Goal: Answer question/provide support

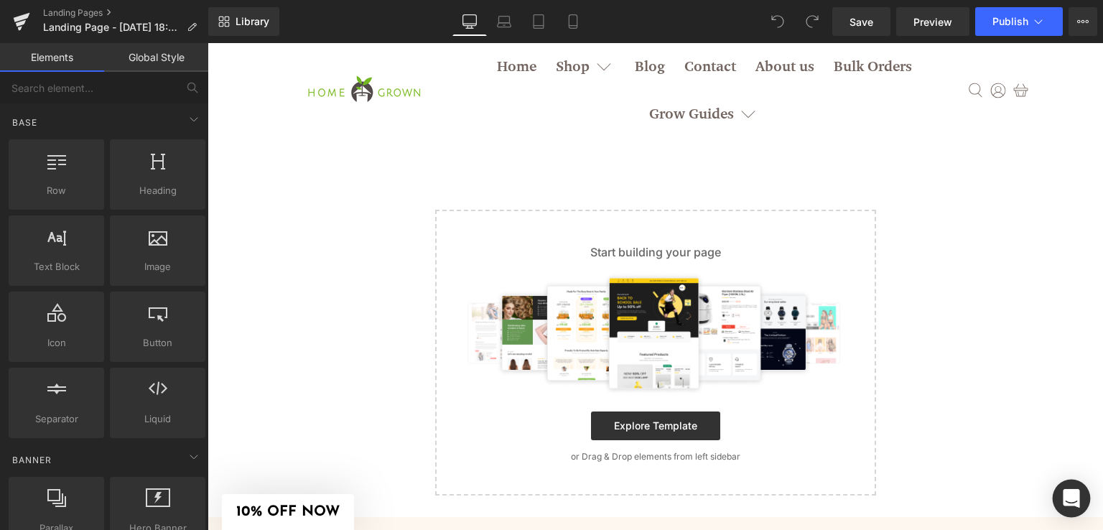
click at [1062, 498] on div "Open Intercom Messenger" at bounding box center [1071, 498] width 38 height 38
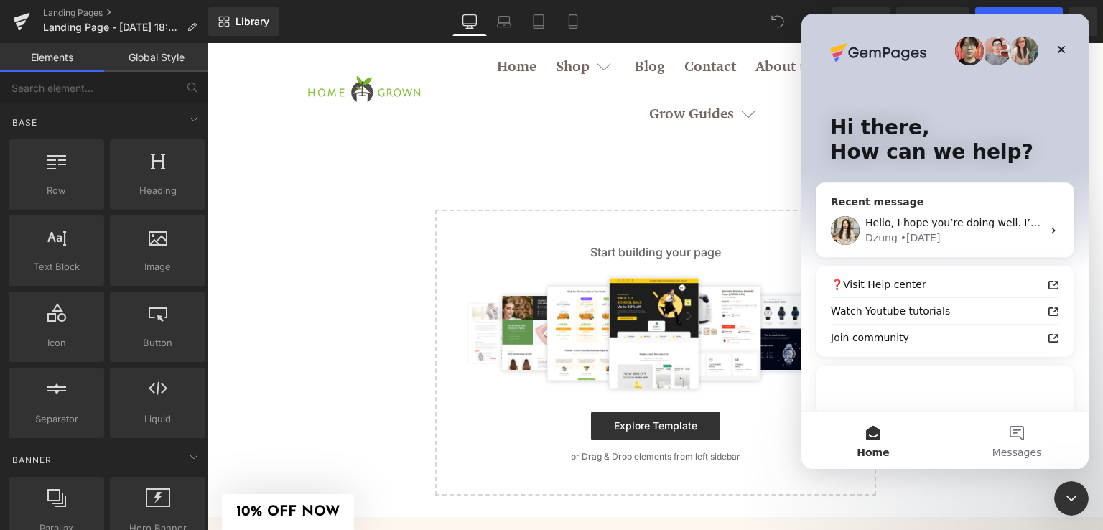
click at [948, 245] on div "Dzung • 1d ago" at bounding box center [953, 237] width 177 height 15
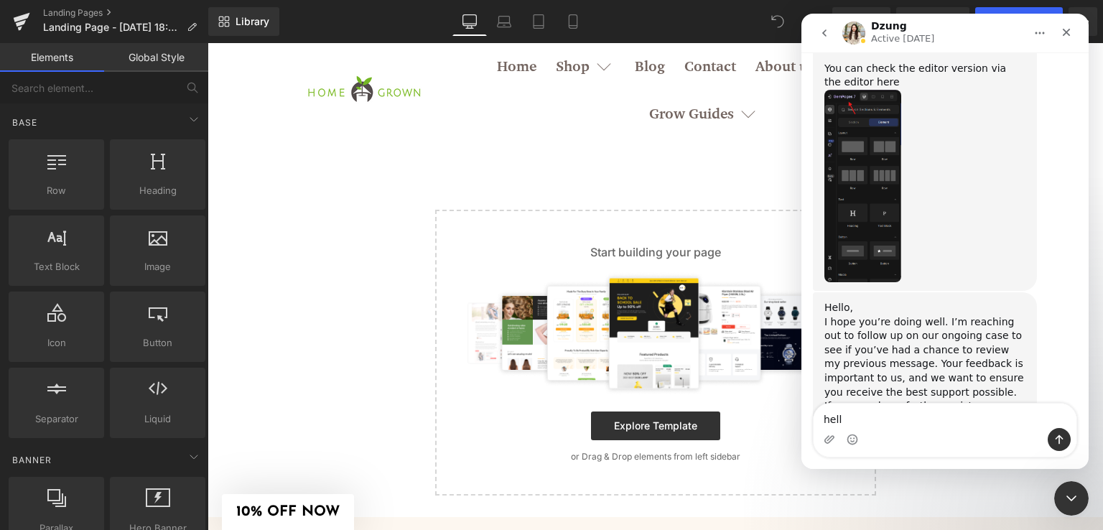
type textarea "hello"
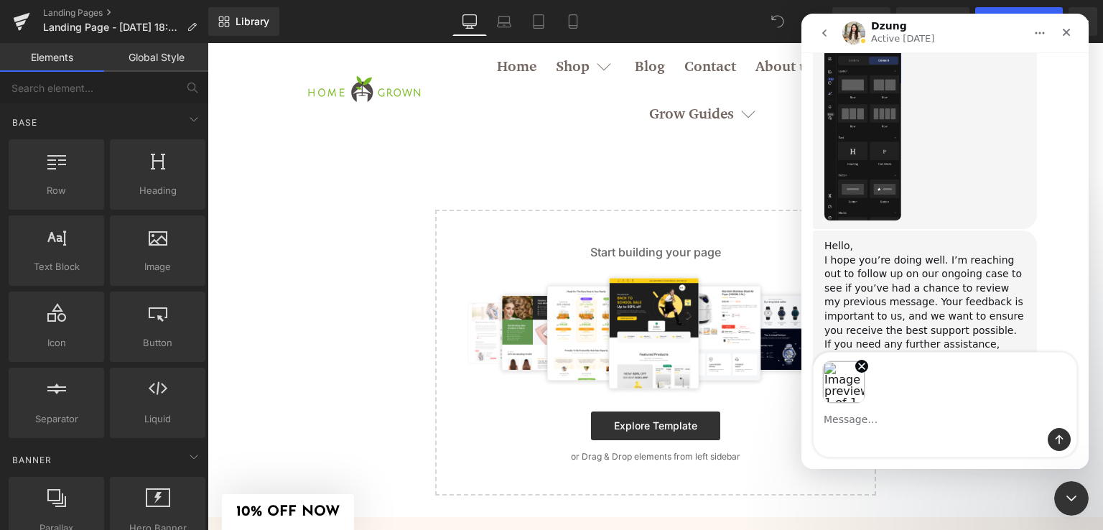
scroll to position [2467, 0]
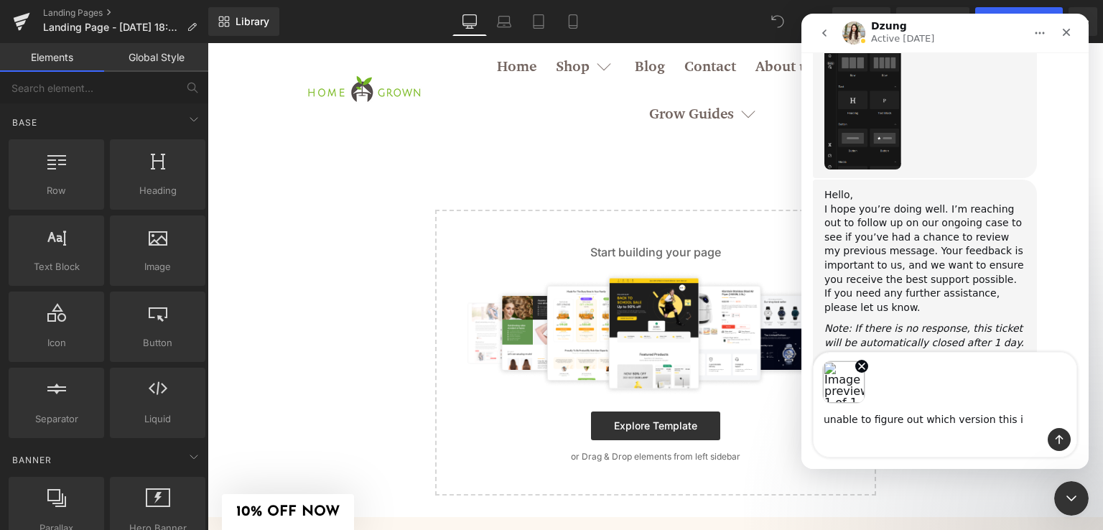
type textarea "unable to figure out which version this is"
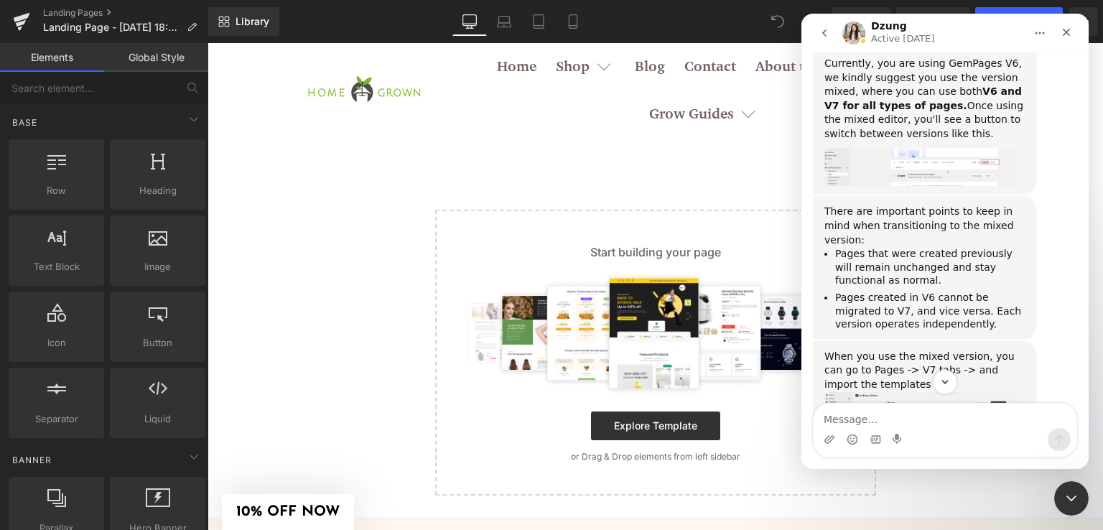
scroll to position [1685, 0]
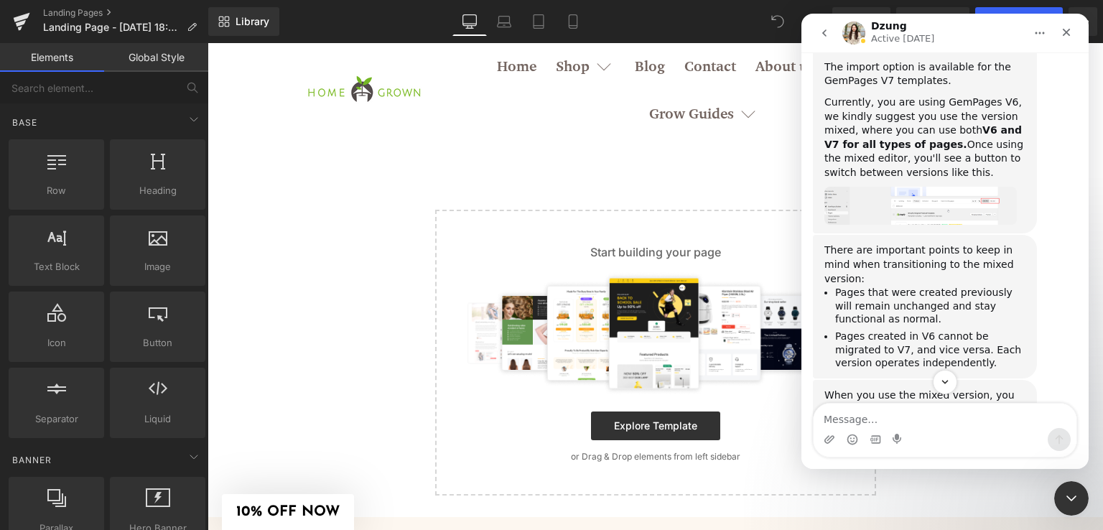
click at [555, 256] on div at bounding box center [551, 243] width 1103 height 487
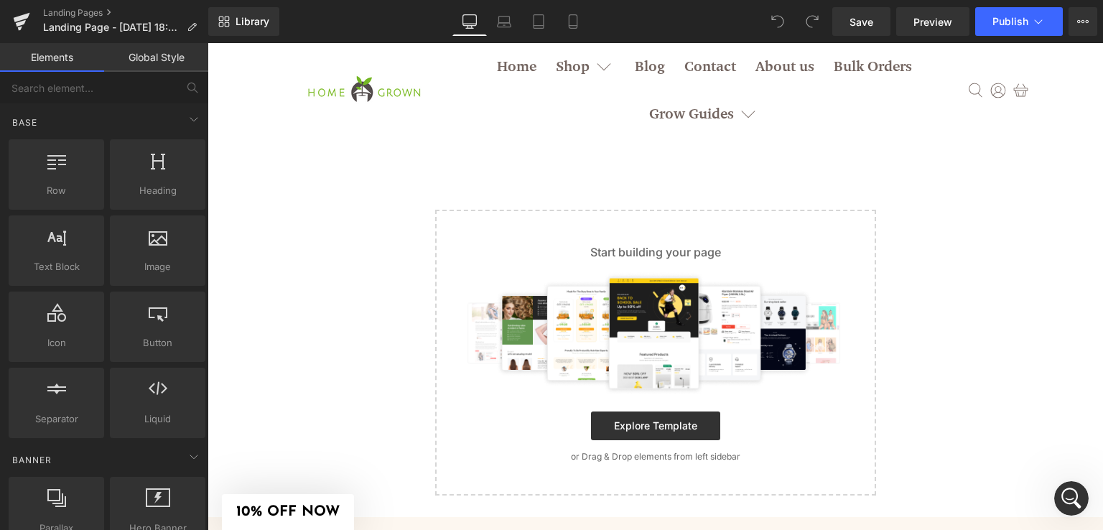
scroll to position [2546, 0]
click at [1086, 499] on html at bounding box center [1069, 496] width 34 height 34
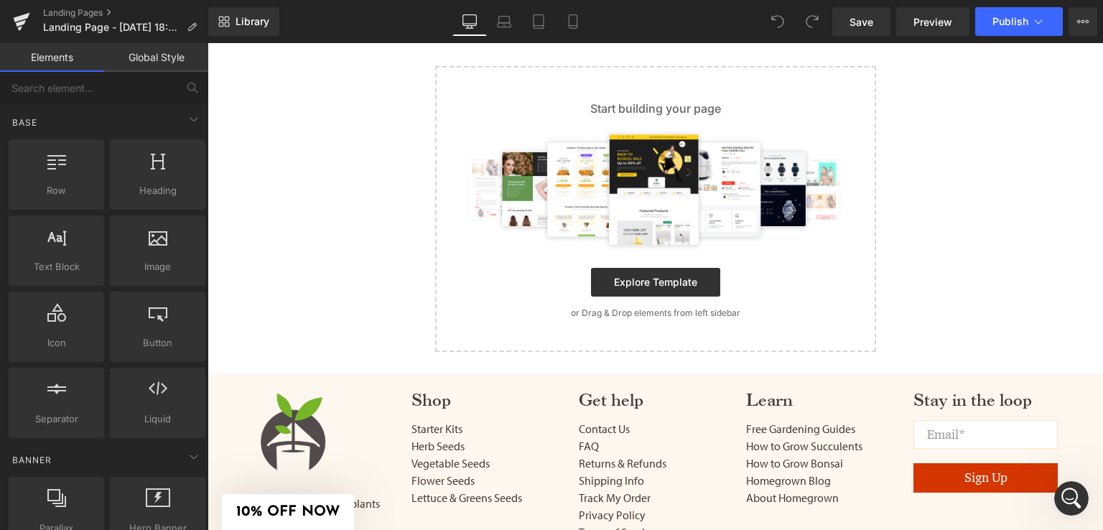
scroll to position [0, 0]
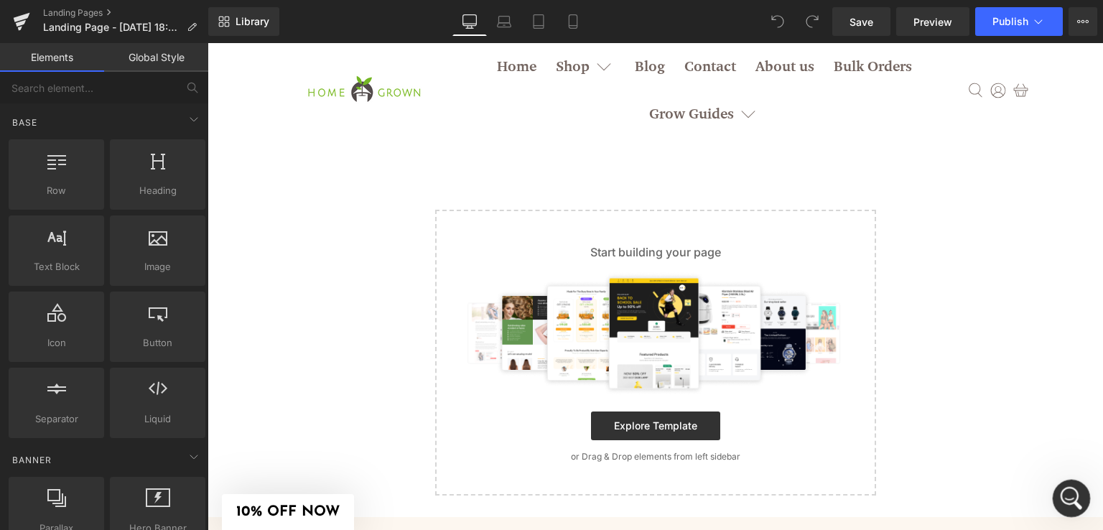
click at [1071, 489] on icon "Open Intercom Messenger" at bounding box center [1069, 497] width 24 height 24
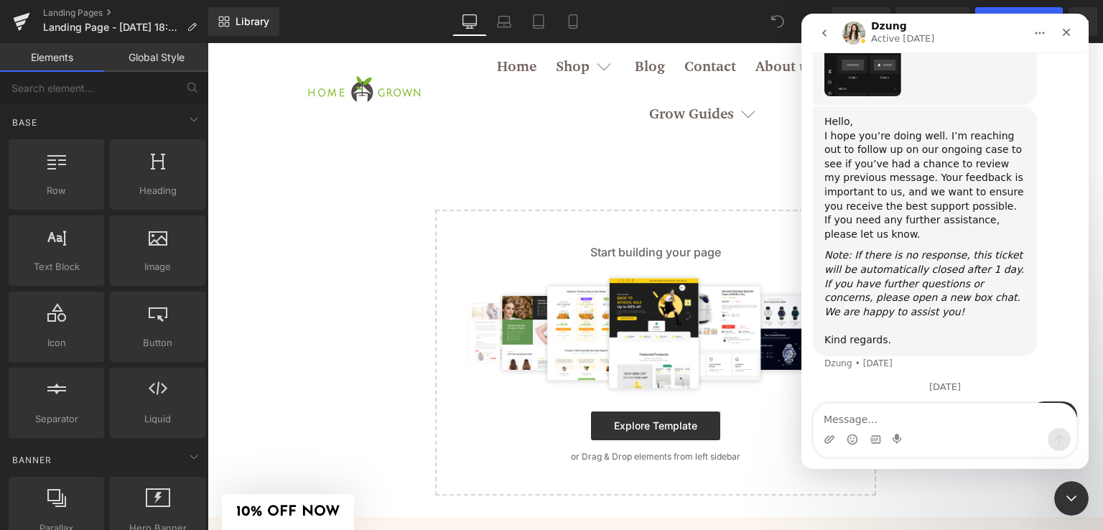
scroll to position [2547, 0]
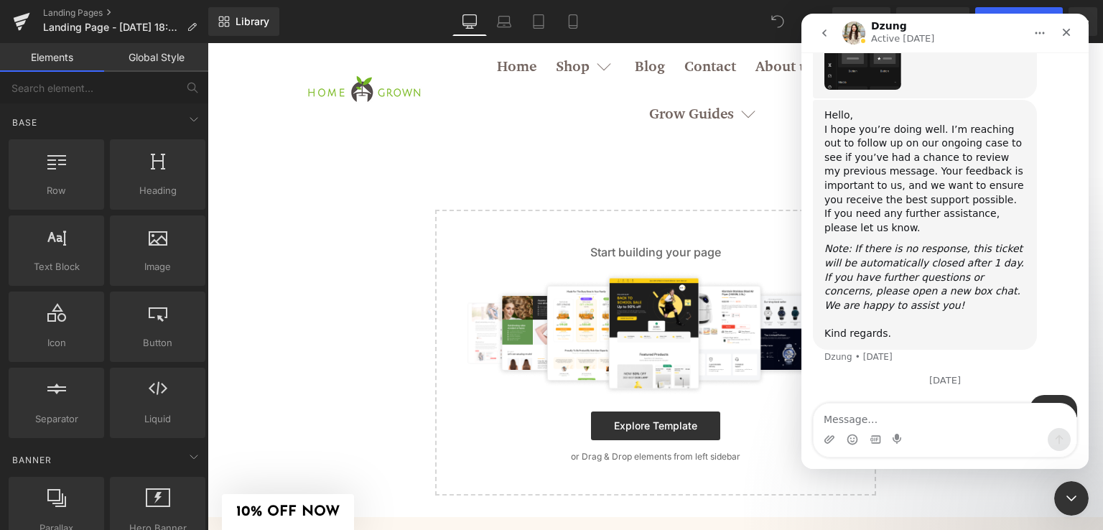
click at [187, 118] on div at bounding box center [551, 243] width 1103 height 487
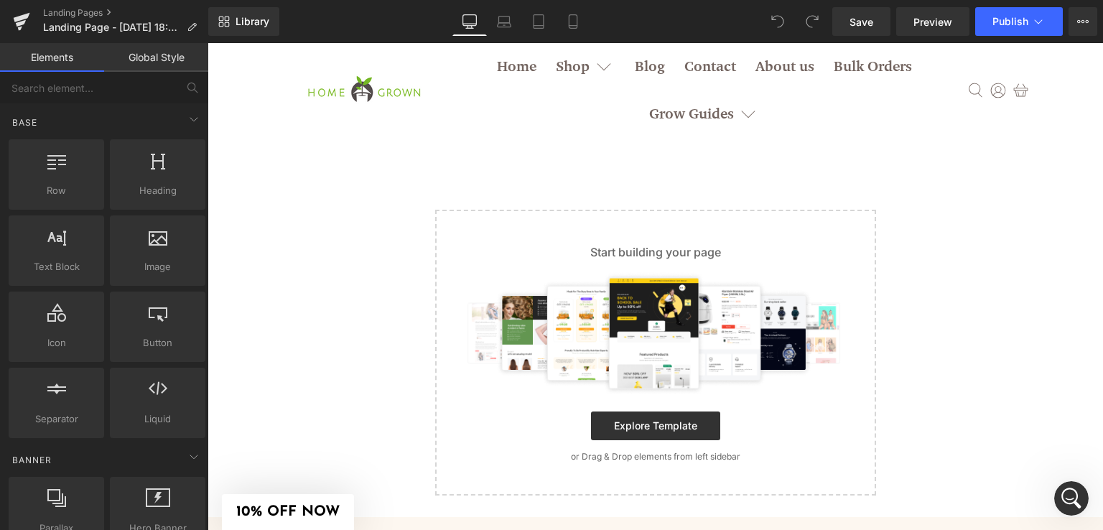
click at [167, 63] on link "Global Style" at bounding box center [156, 57] width 104 height 29
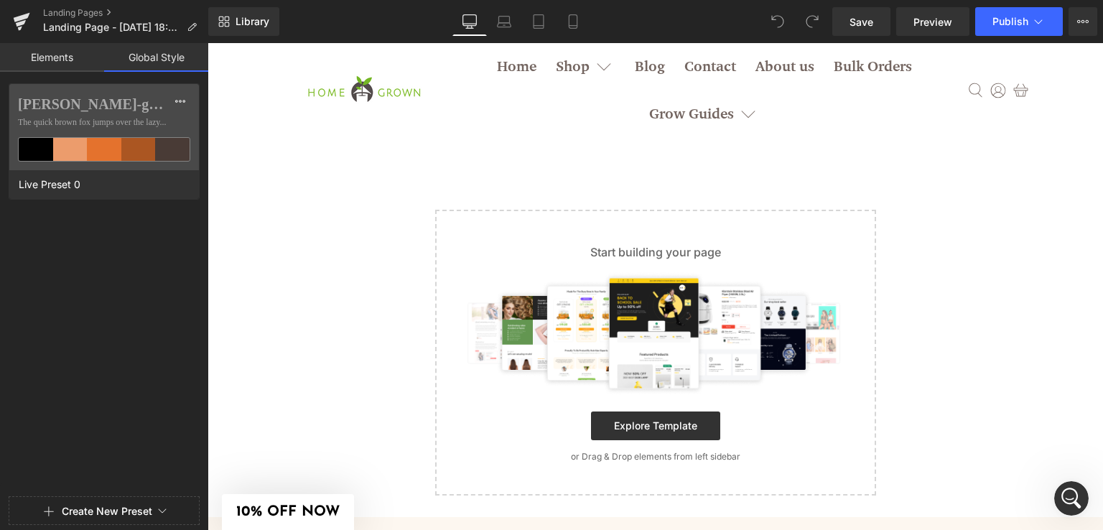
click at [37, 57] on link "Elements" at bounding box center [52, 57] width 104 height 29
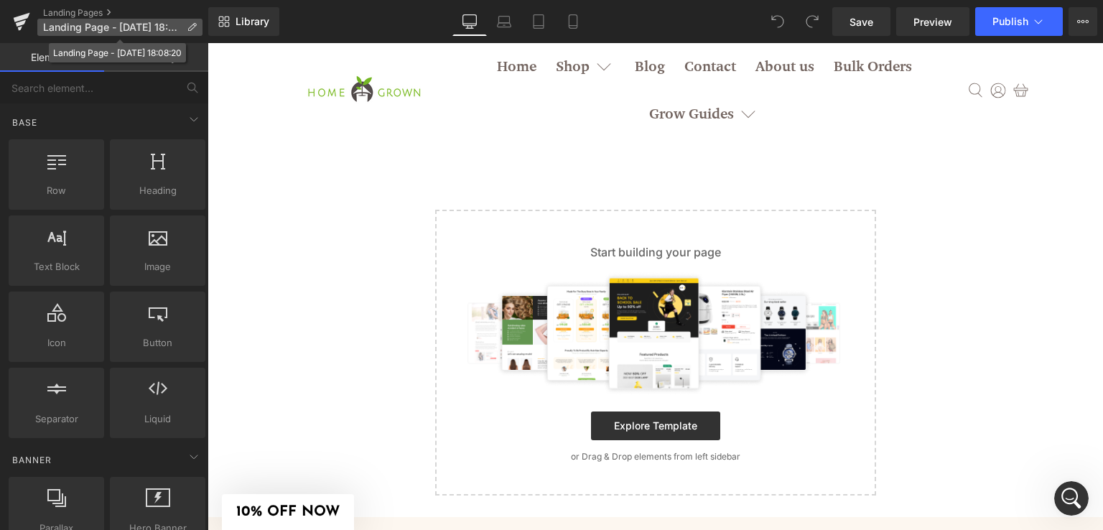
click at [200, 20] on p "Landing Page - [DATE] 18:08:20" at bounding box center [119, 27] width 165 height 17
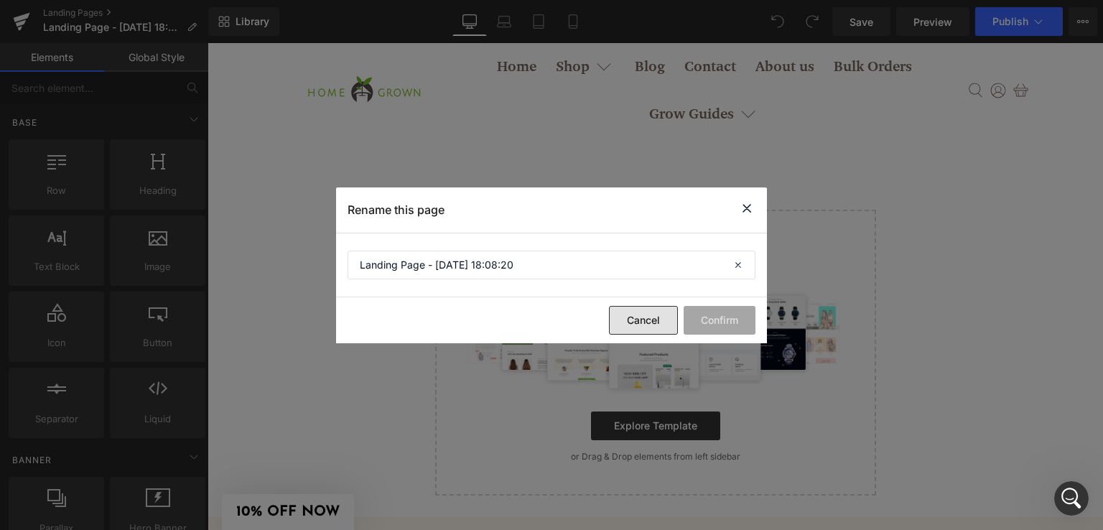
click at [641, 314] on button "Cancel" at bounding box center [643, 320] width 69 height 29
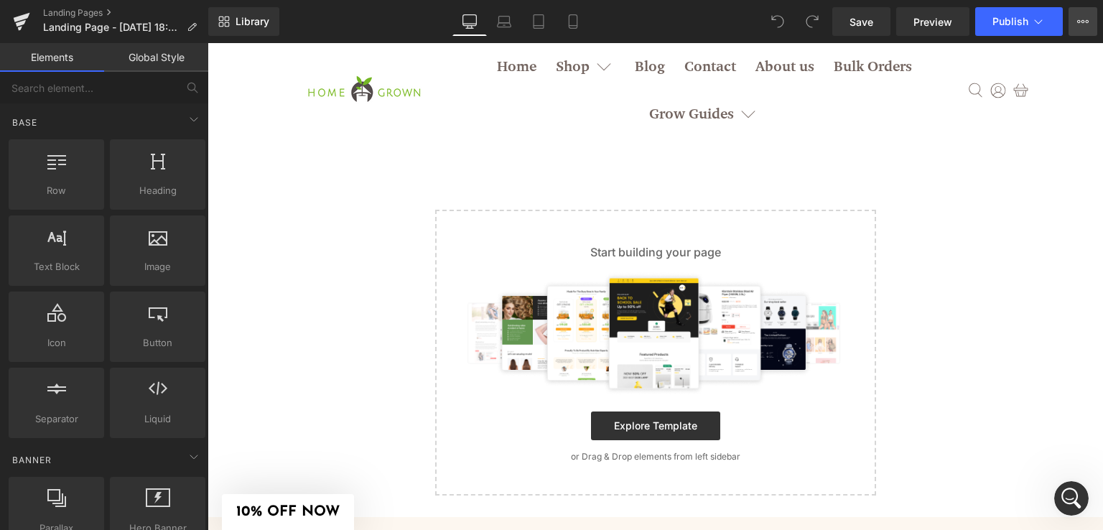
click at [1090, 19] on button "View Live Page View with current Template Save Template to Library Schedule Pub…" at bounding box center [1082, 21] width 29 height 29
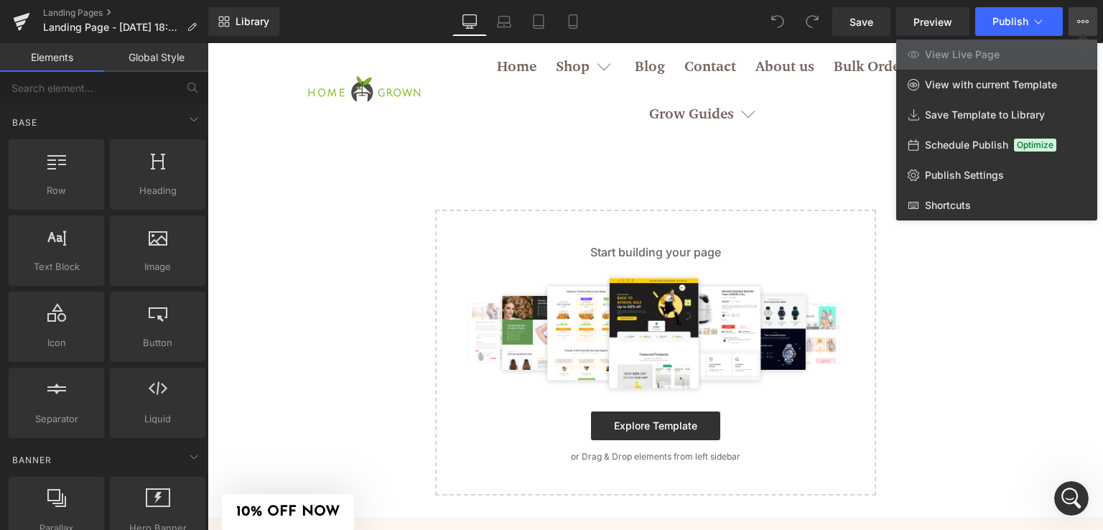
click at [978, 303] on div at bounding box center [654, 286] width 895 height 487
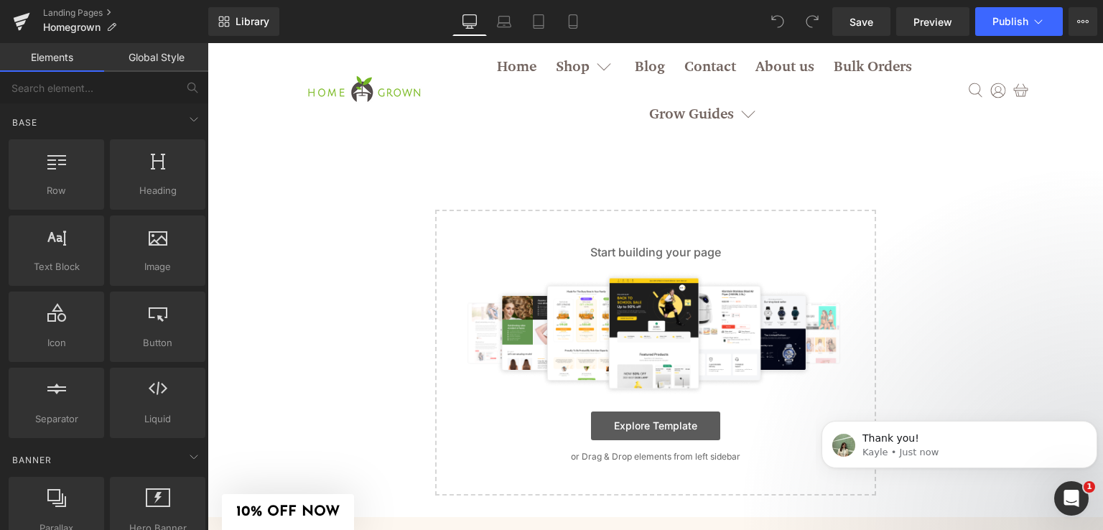
drag, startPoint x: 665, startPoint y: 426, endPoint x: 678, endPoint y: 431, distance: 14.1
click at [665, 426] on link "Explore Template" at bounding box center [655, 425] width 129 height 29
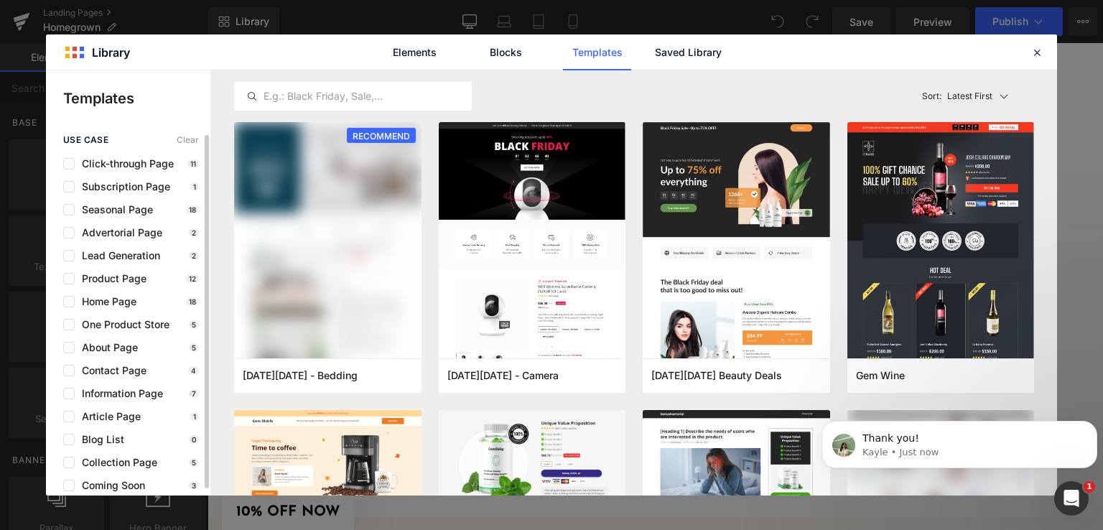
click at [140, 193] on div "use case Clear Click-through Page 11 Subscription Page 1 Seasonal Page 18 Adver…" at bounding box center [128, 313] width 164 height 356
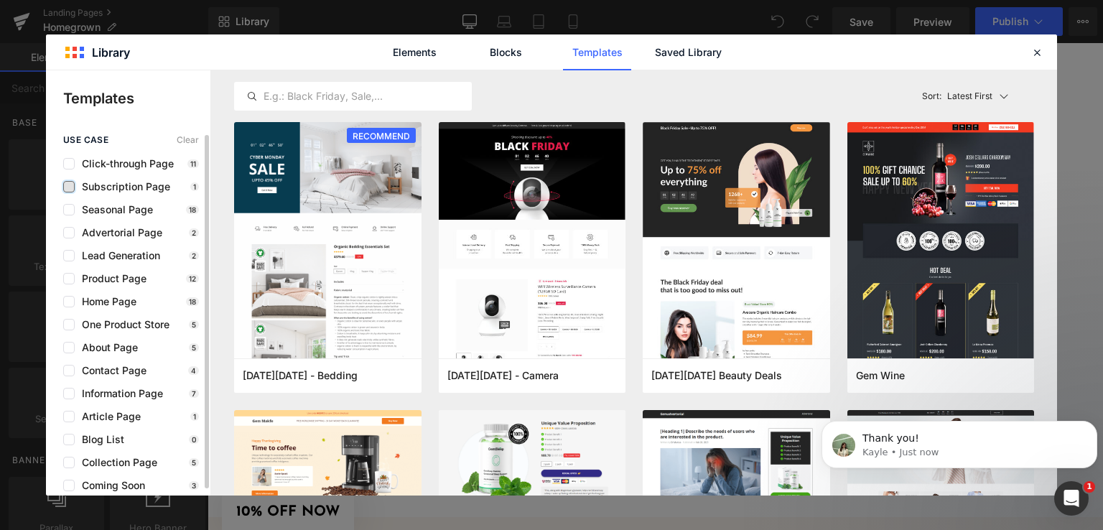
click at [72, 181] on label at bounding box center [68, 186] width 11 height 11
click at [69, 187] on input "checkbox" at bounding box center [69, 187] width 0 height 0
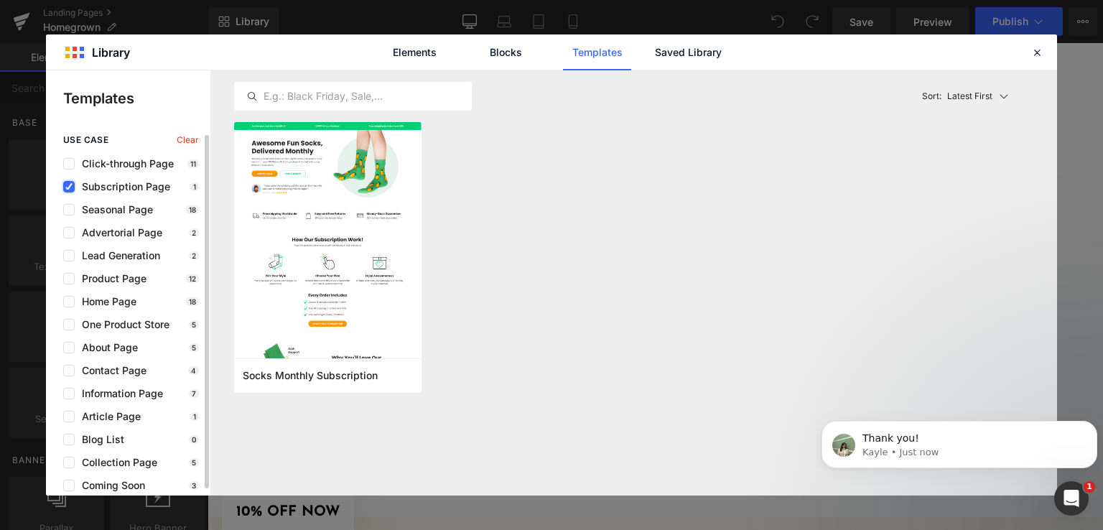
click at [71, 187] on icon at bounding box center [68, 187] width 7 height 0
click at [69, 187] on input "checkbox" at bounding box center [69, 187] width 0 height 0
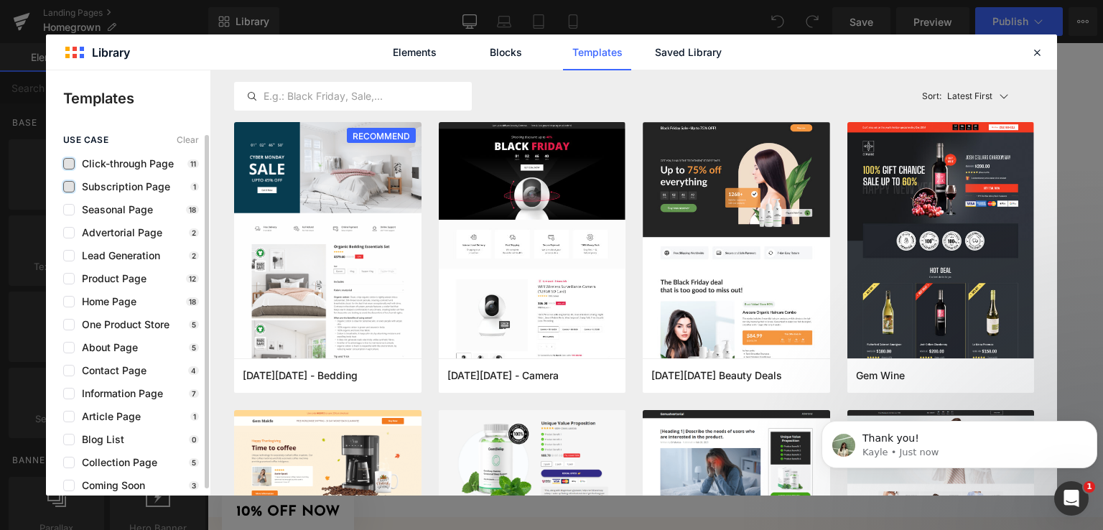
click at [69, 165] on label at bounding box center [68, 163] width 11 height 11
click at [69, 164] on input "checkbox" at bounding box center [69, 164] width 0 height 0
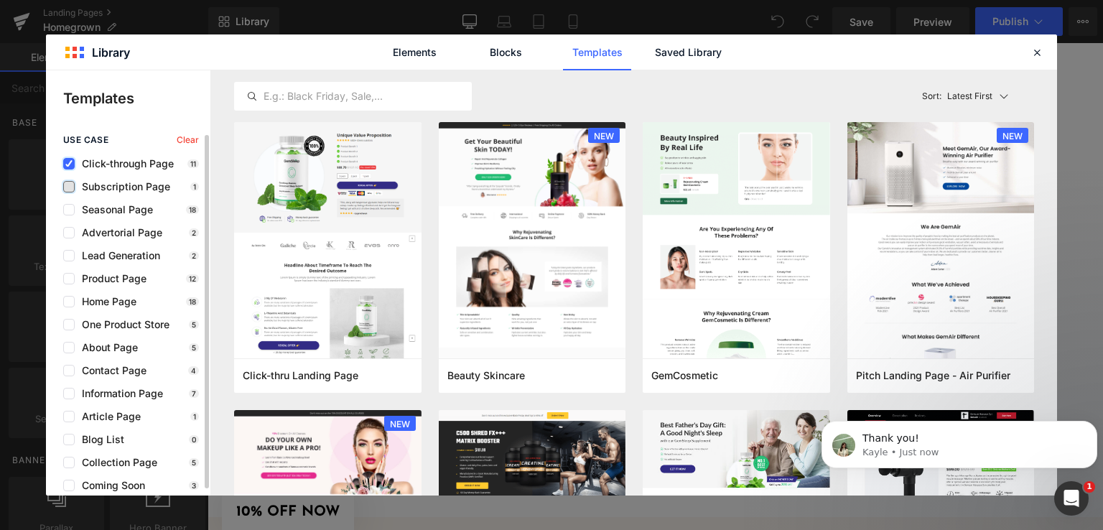
click at [66, 164] on icon at bounding box center [68, 164] width 7 height 0
click at [69, 164] on input "checkbox" at bounding box center [69, 164] width 0 height 0
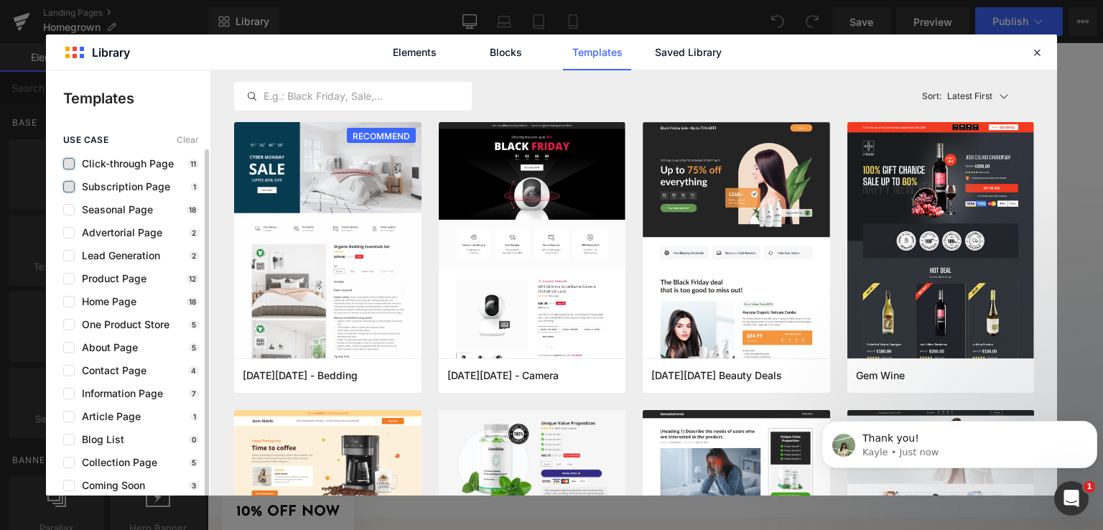
scroll to position [7, 0]
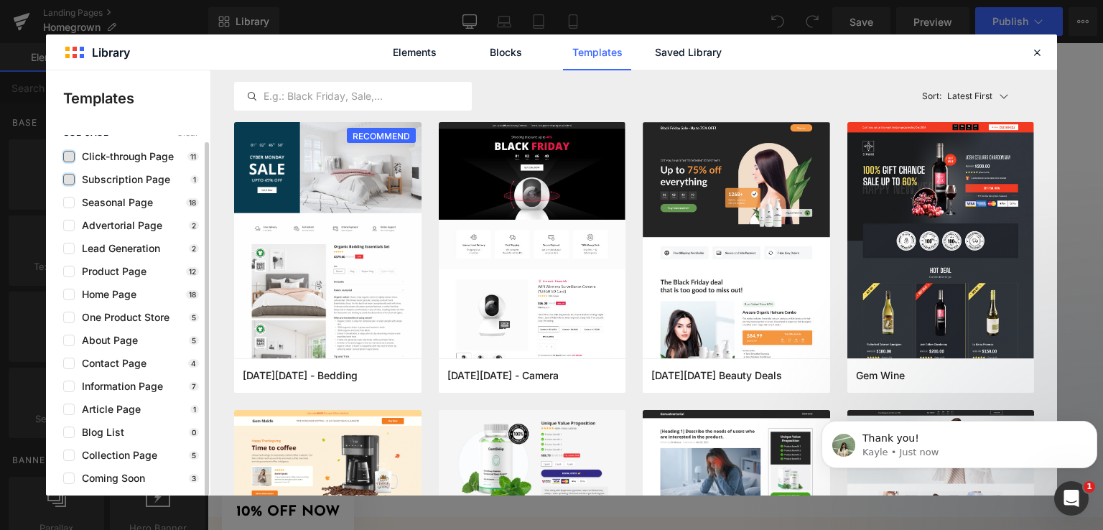
click at [166, 478] on div "Coming Soon 3" at bounding box center [131, 477] width 136 height 11
click at [70, 476] on label at bounding box center [68, 477] width 11 height 11
click at [69, 478] on input "checkbox" at bounding box center [69, 478] width 0 height 0
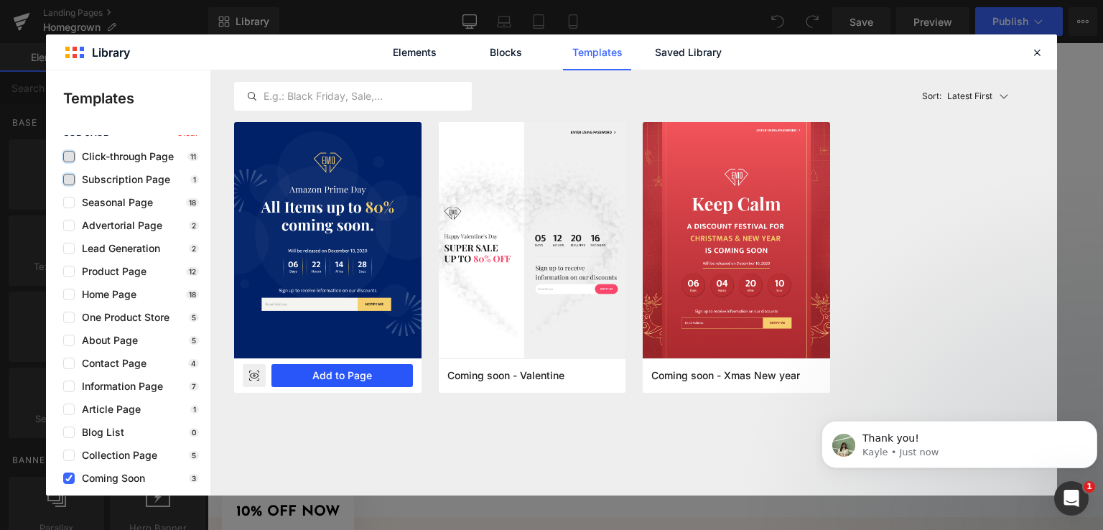
drag, startPoint x: 357, startPoint y: 370, endPoint x: 149, endPoint y: 332, distance: 210.9
click at [357, 370] on button "Add to Page" at bounding box center [341, 375] width 141 height 23
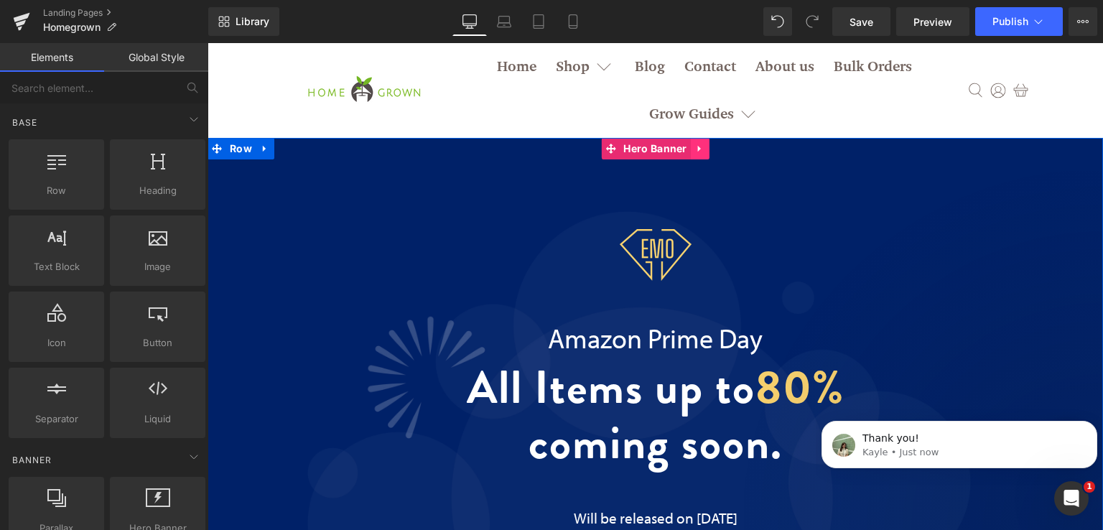
click at [697, 148] on icon at bounding box center [700, 149] width 10 height 11
click at [702, 148] on icon at bounding box center [709, 148] width 14 height 14
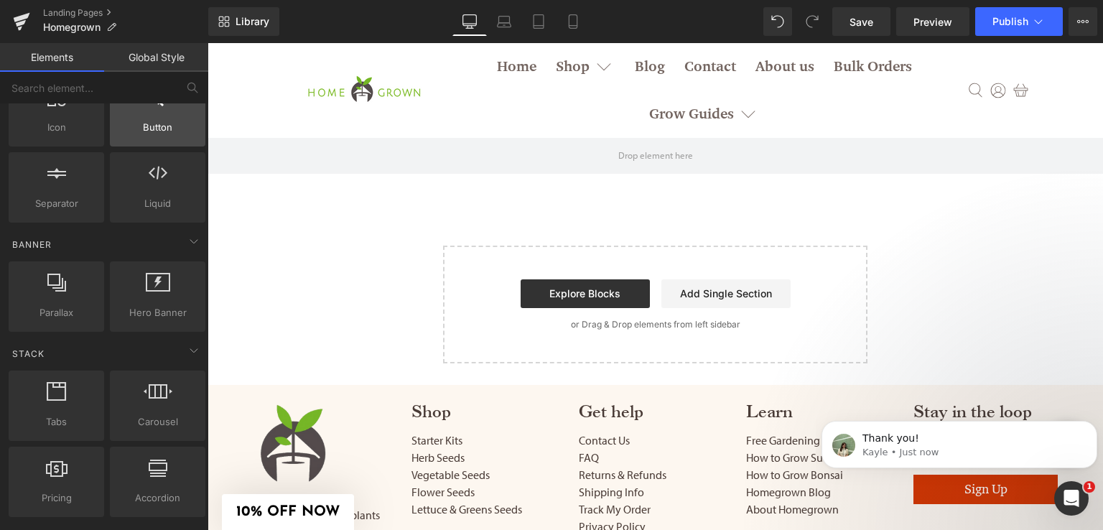
scroll to position [0, 0]
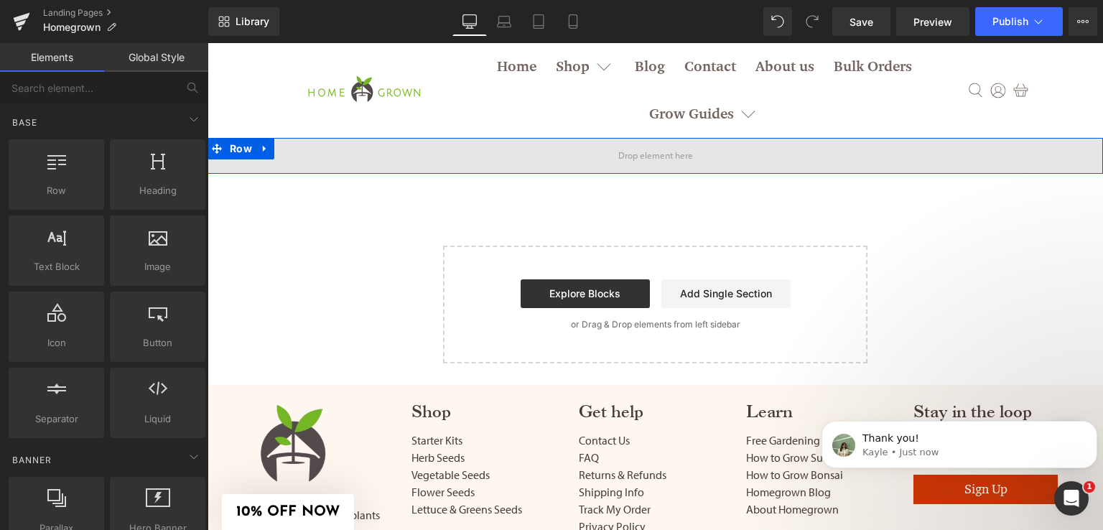
click at [642, 153] on span at bounding box center [655, 156] width 85 height 22
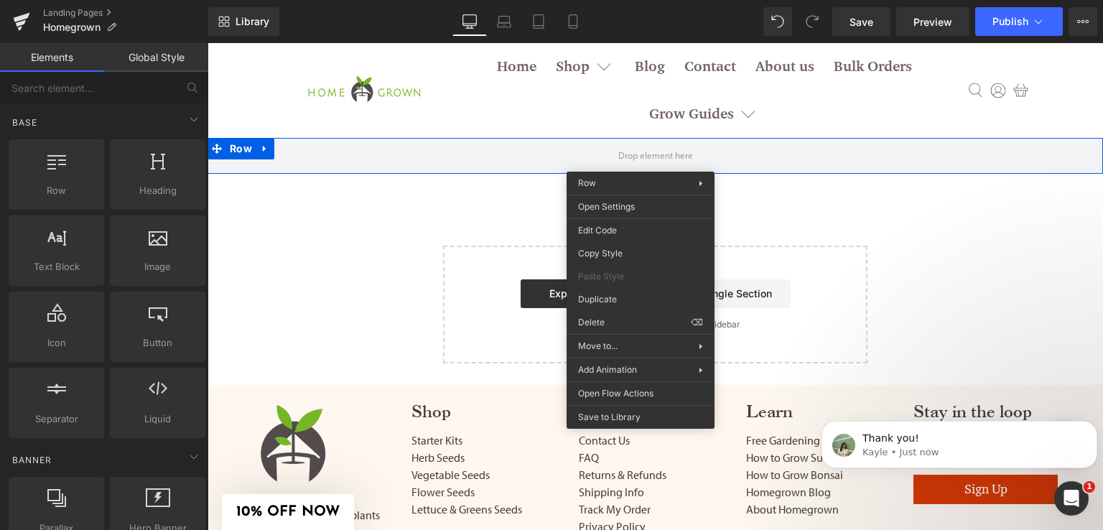
click at [867, 215] on div "Row Select your layout" at bounding box center [655, 261] width 448 height 247
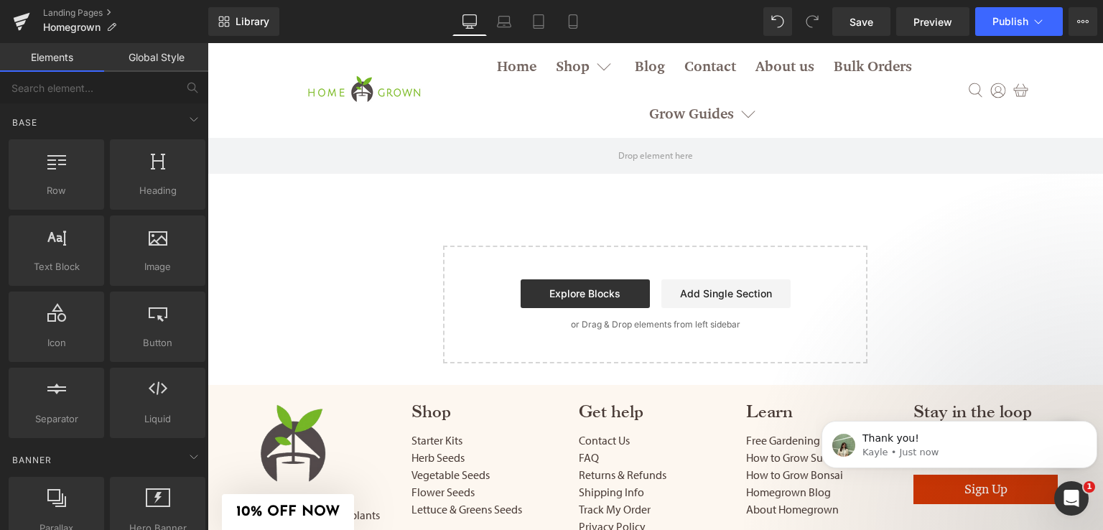
click at [134, 50] on link "Global Style" at bounding box center [156, 57] width 104 height 29
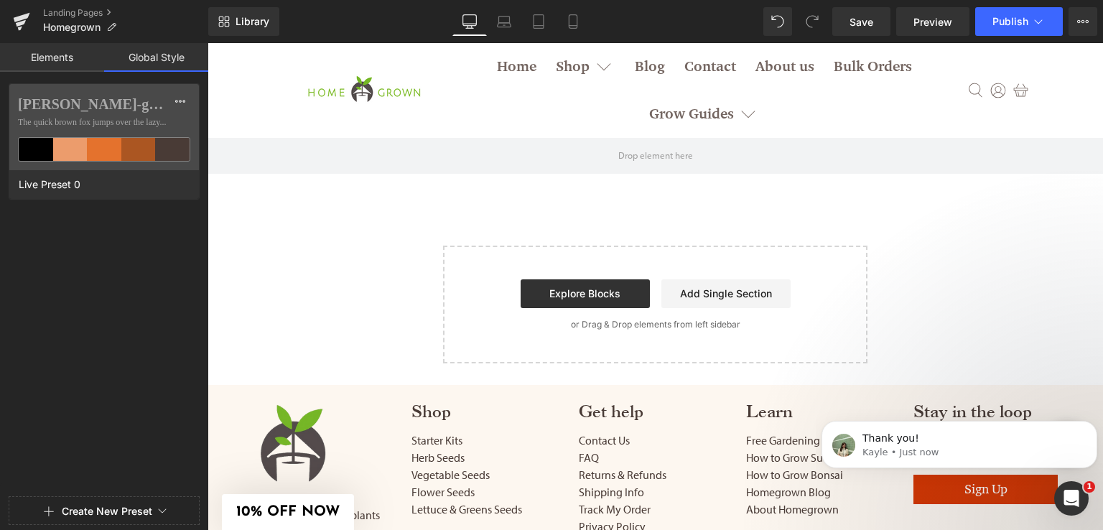
click at [49, 65] on link "Elements" at bounding box center [52, 57] width 104 height 29
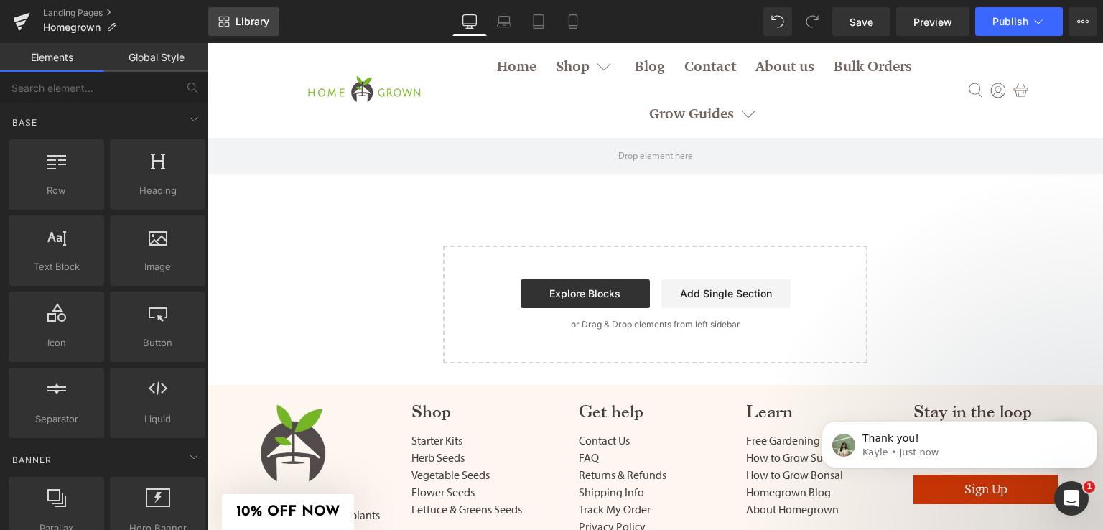
click at [263, 26] on span "Library" at bounding box center [252, 21] width 34 height 13
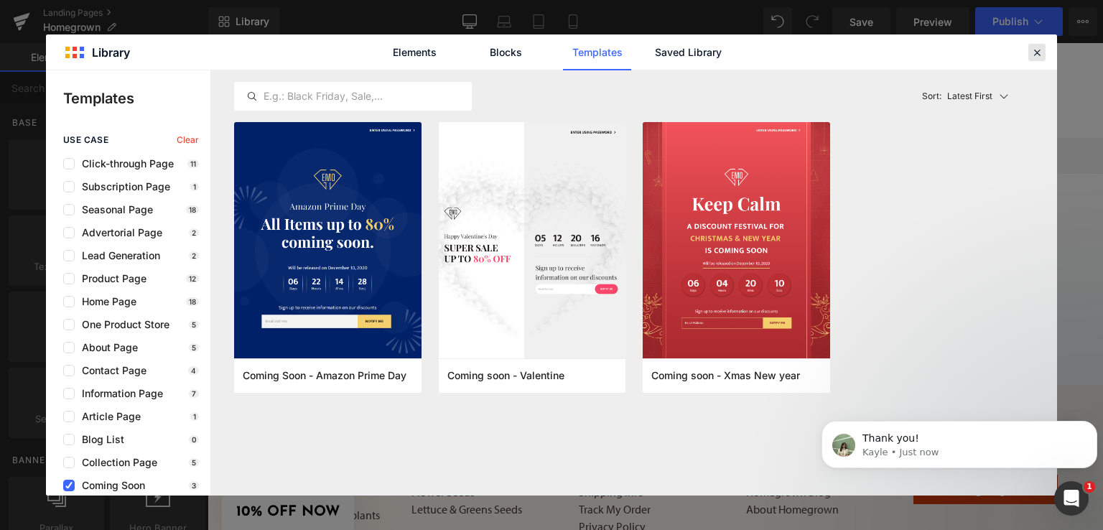
click at [1038, 57] on icon at bounding box center [1036, 52] width 13 height 13
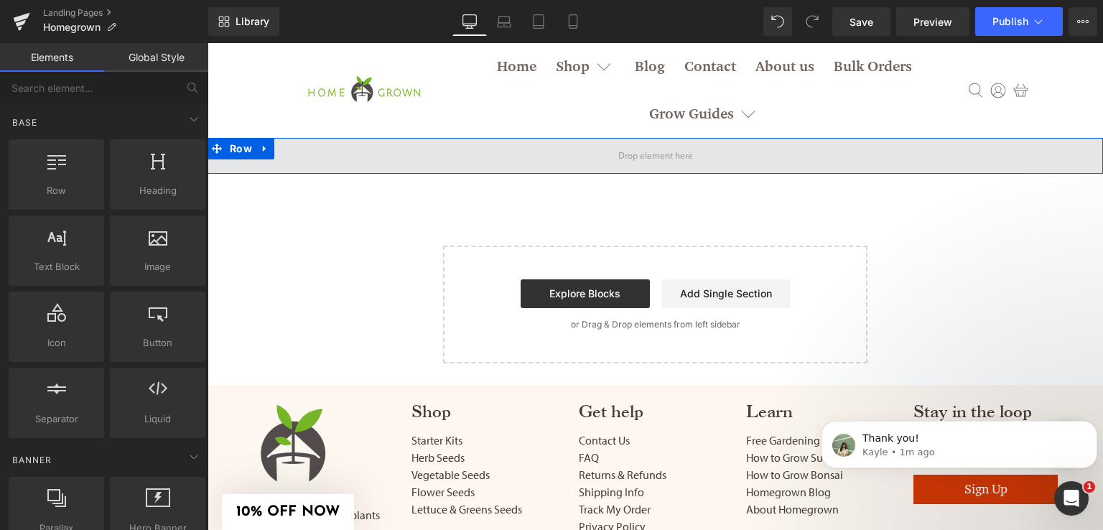
click at [643, 161] on span at bounding box center [655, 156] width 85 height 22
click at [457, 167] on span at bounding box center [654, 156] width 895 height 36
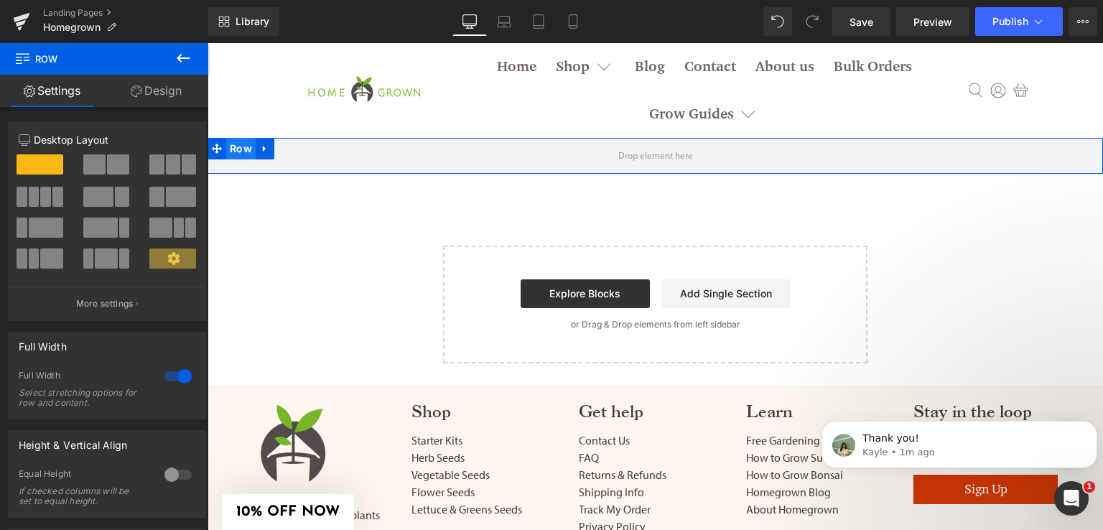
click at [239, 149] on span "Row" at bounding box center [240, 149] width 29 height 22
click at [212, 147] on icon at bounding box center [217, 149] width 10 height 10
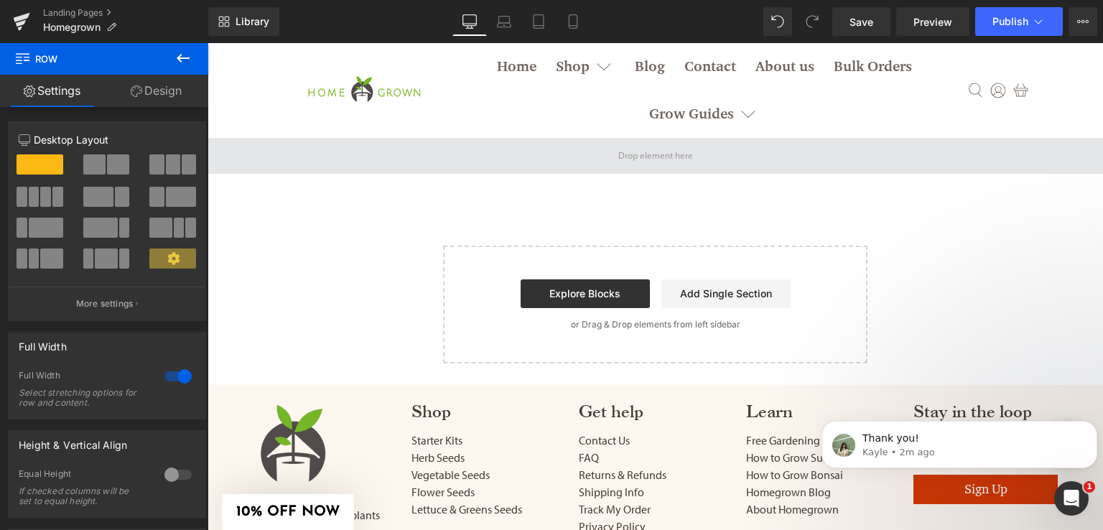
click at [515, 172] on div "Row" at bounding box center [654, 156] width 895 height 36
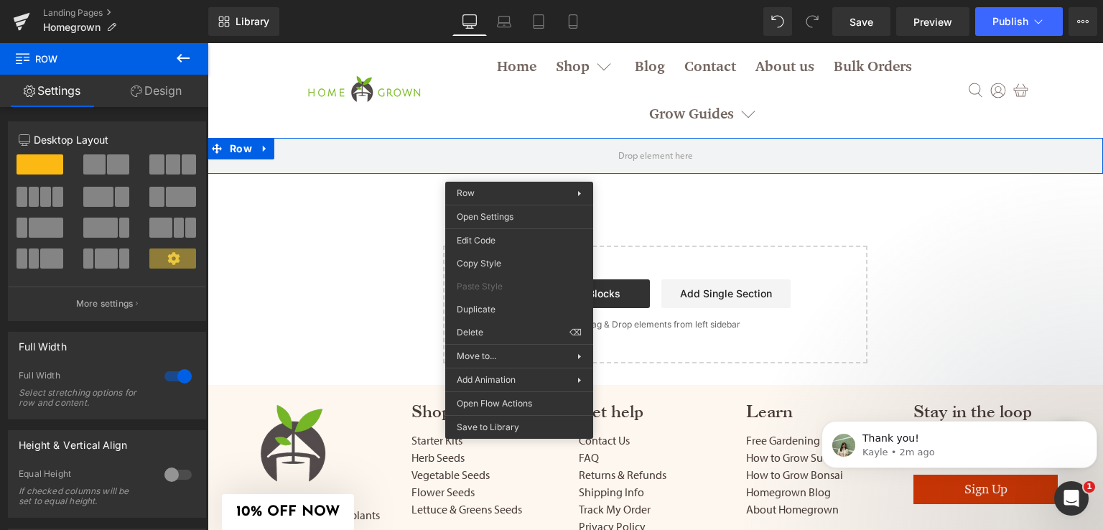
click at [304, 260] on body "60-DAY FREE RETURNS GUARANTEED! Home Shop Best Sellers Gardening Kits Leafy Gre…" at bounding box center [654, 360] width 895 height 634
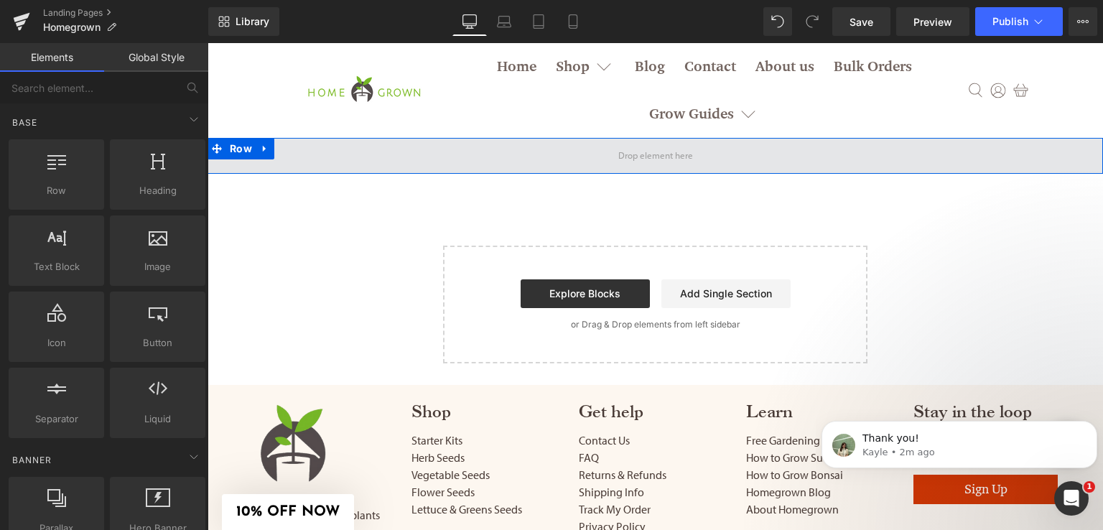
click at [383, 167] on span at bounding box center [654, 156] width 895 height 36
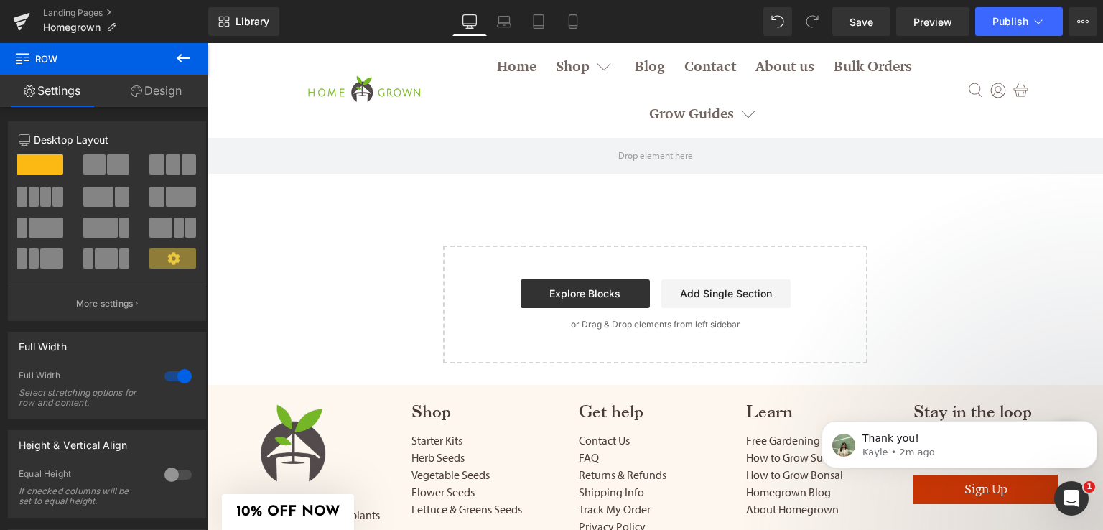
click at [181, 54] on icon at bounding box center [182, 58] width 17 height 17
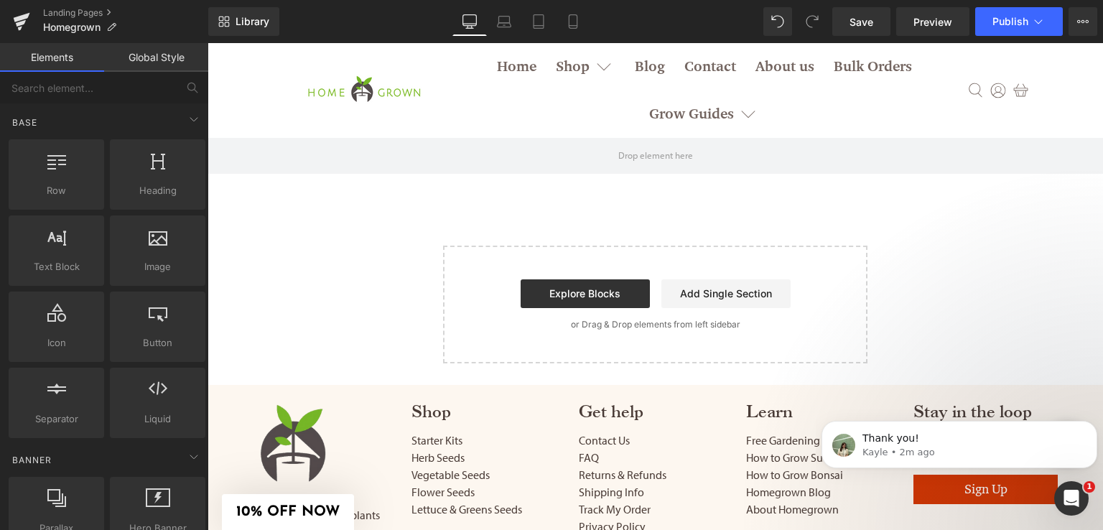
click at [664, 213] on div "Row Select your layout" at bounding box center [655, 261] width 448 height 247
click at [1013, 84] on icon at bounding box center [1021, 91] width 16 height 16
drag, startPoint x: 296, startPoint y: 80, endPoint x: 566, endPoint y: 116, distance: 273.0
click at [575, 116] on nav "Home Shop Best Sellers Gardening Kits Leafy Greens & Lettuce Seeds Vegetable Se…" at bounding box center [704, 90] width 519 height 95
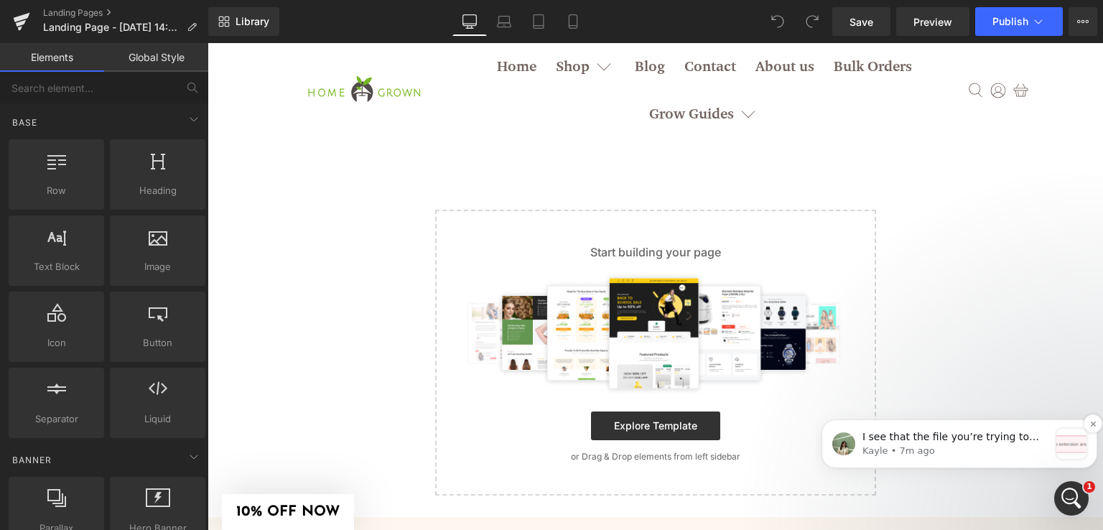
click at [973, 441] on span "I see that the file you’re trying to import is in JSON format, not a GemPages f…" at bounding box center [954, 515] width 184 height 169
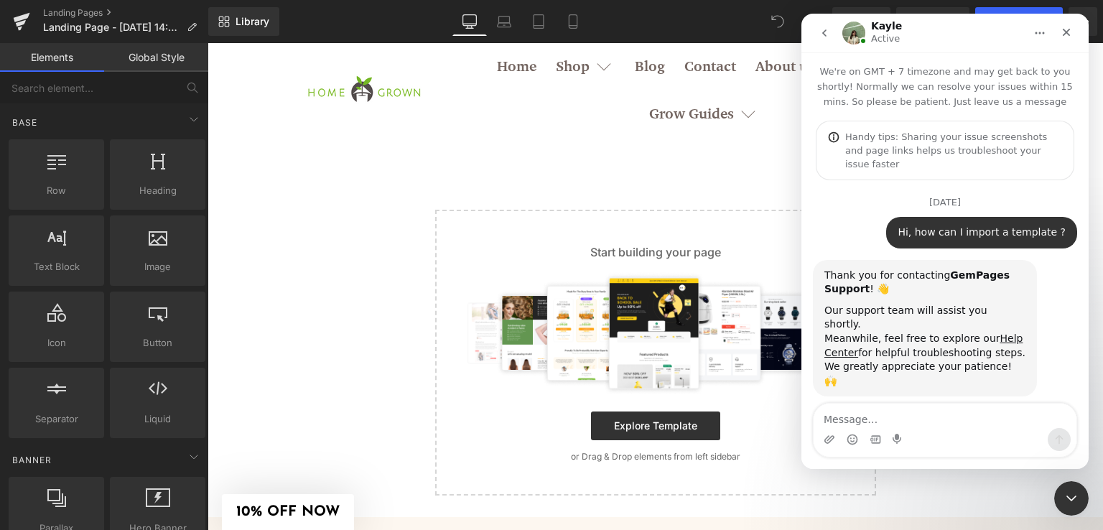
scroll to position [3185, 0]
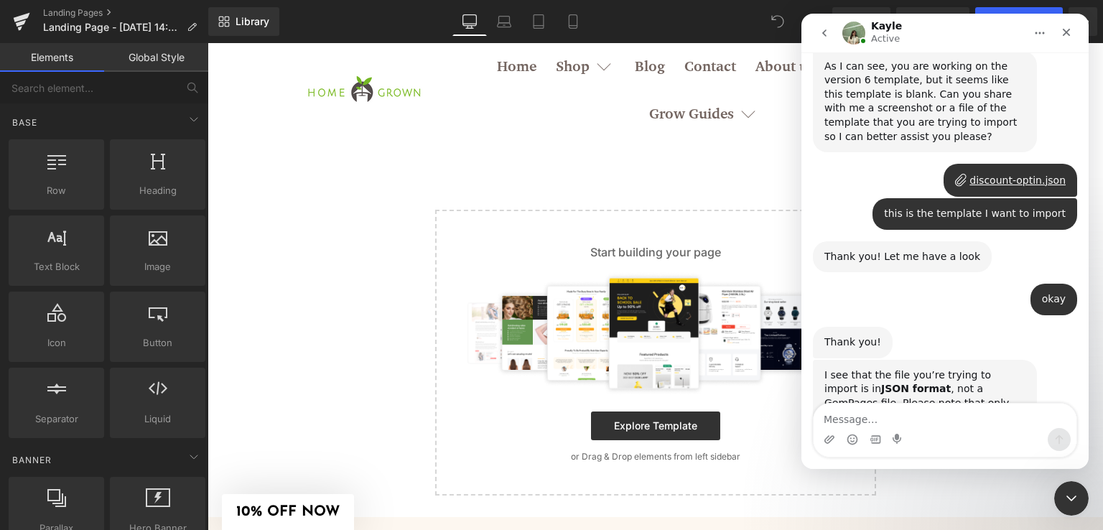
click at [953, 439] on img "Kayle says…" at bounding box center [920, 451] width 192 height 24
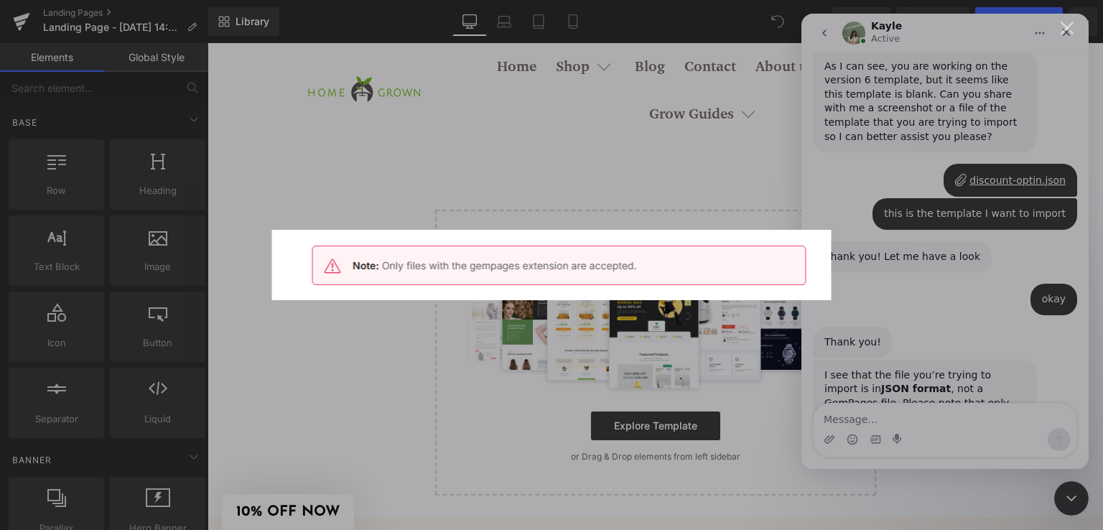
click at [939, 149] on div "Intercom messenger" at bounding box center [551, 265] width 1103 height 530
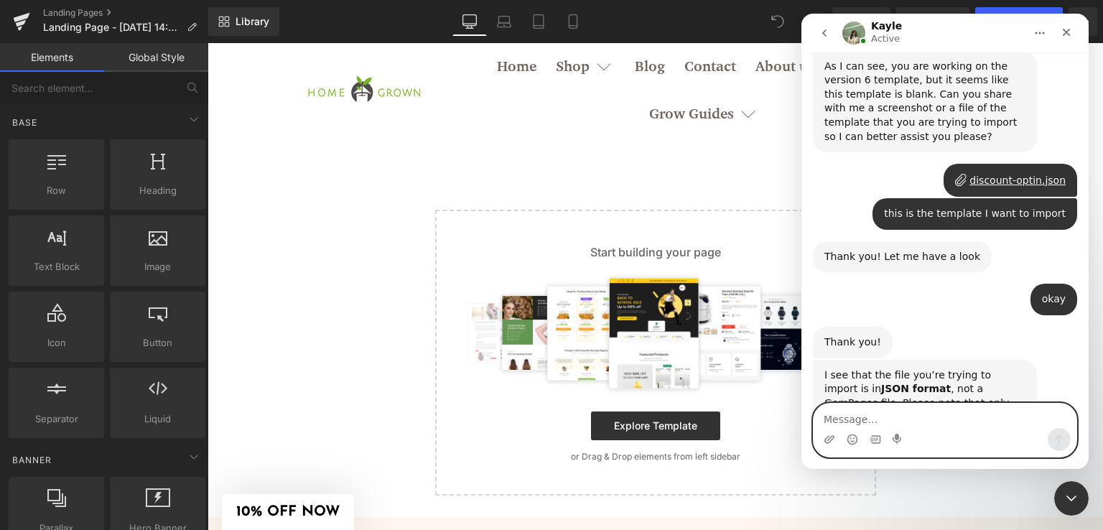
click at [884, 408] on textarea "Message…" at bounding box center [944, 415] width 263 height 24
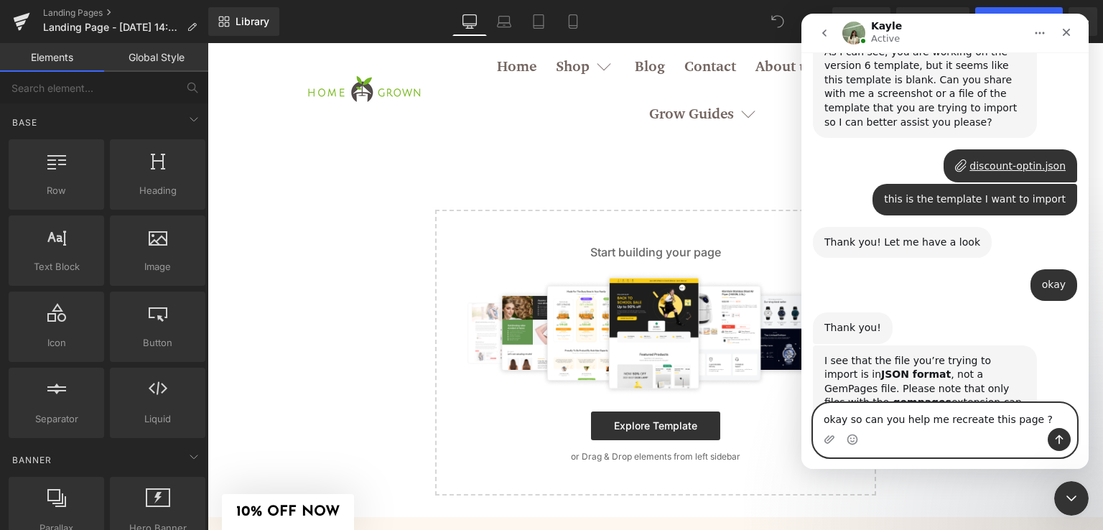
scroll to position [3214, 0]
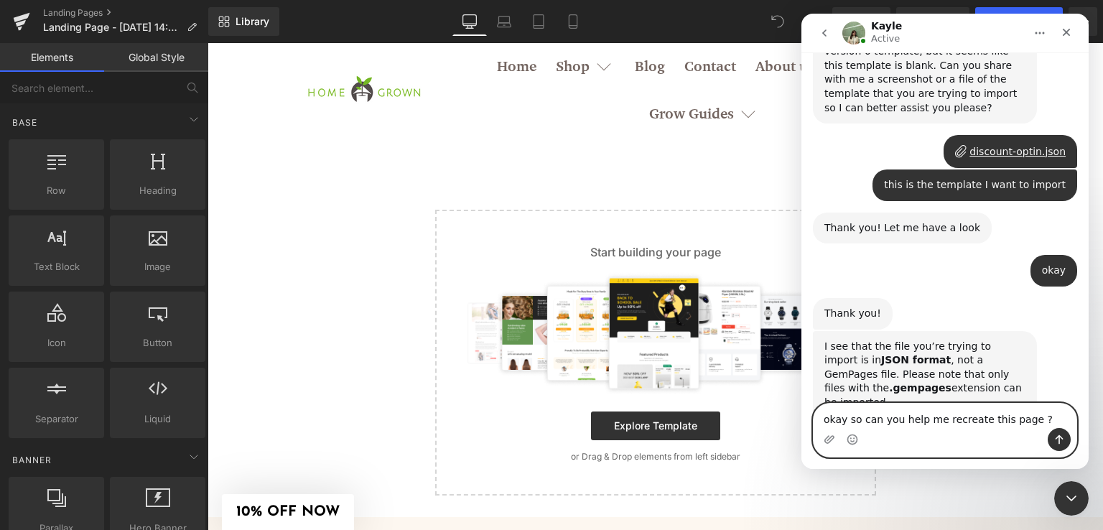
paste textarea "https://discount.homegrown-garden.com/optin1603173496043"
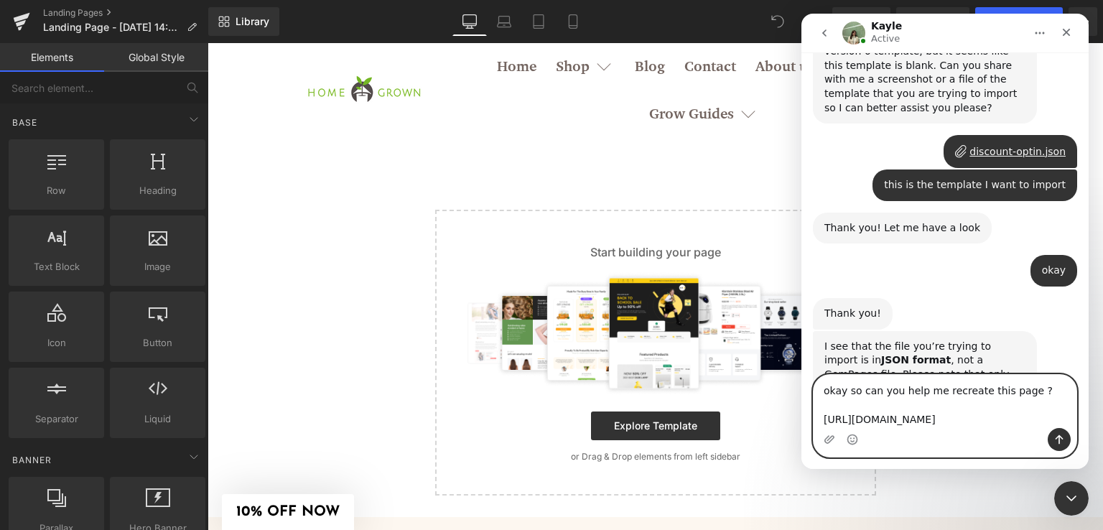
scroll to position [3228, 0]
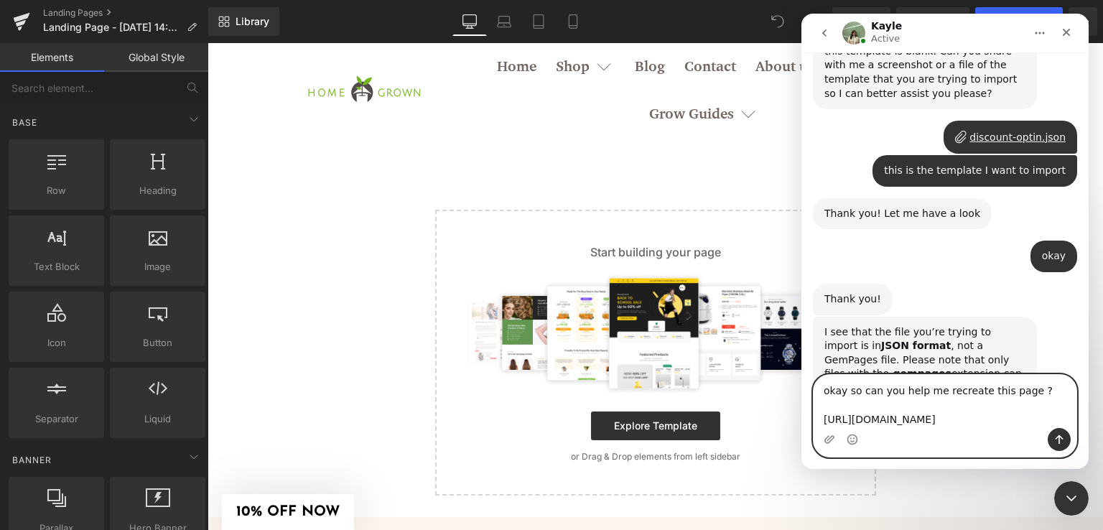
click at [1001, 417] on textarea "okay so can you help me recreate this page ? https://discount.homegrown-garden.…" at bounding box center [944, 401] width 263 height 53
type textarea "okay so can you help me recreate this page ? https://discount.homegrown-garden.…"
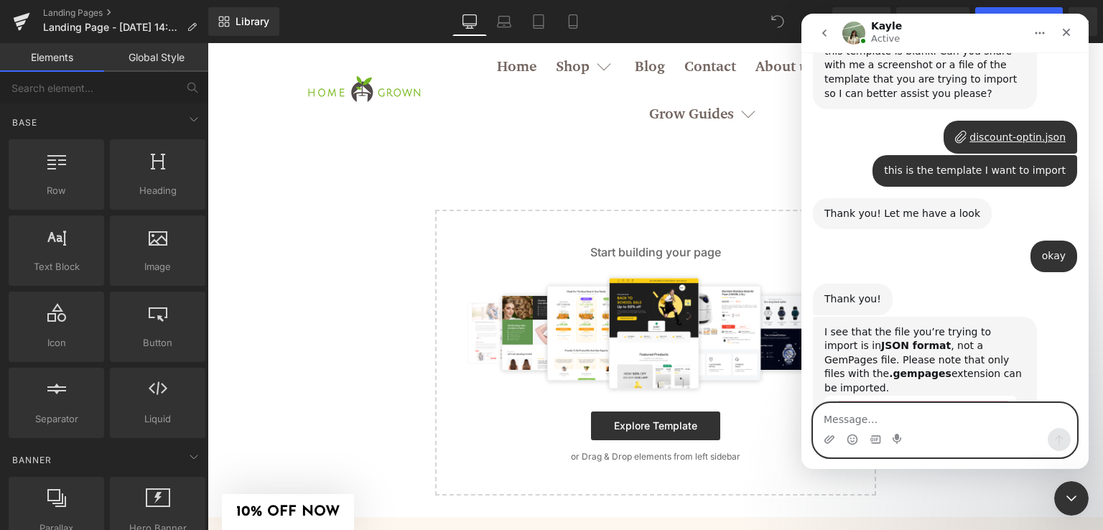
scroll to position [3277, 0]
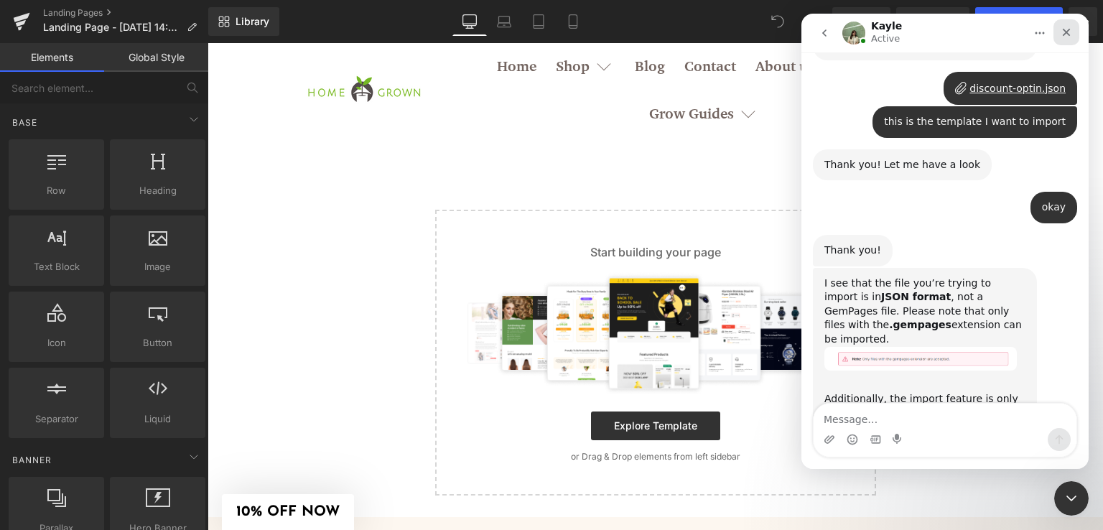
click at [1068, 32] on icon "Close" at bounding box center [1065, 32] width 11 height 11
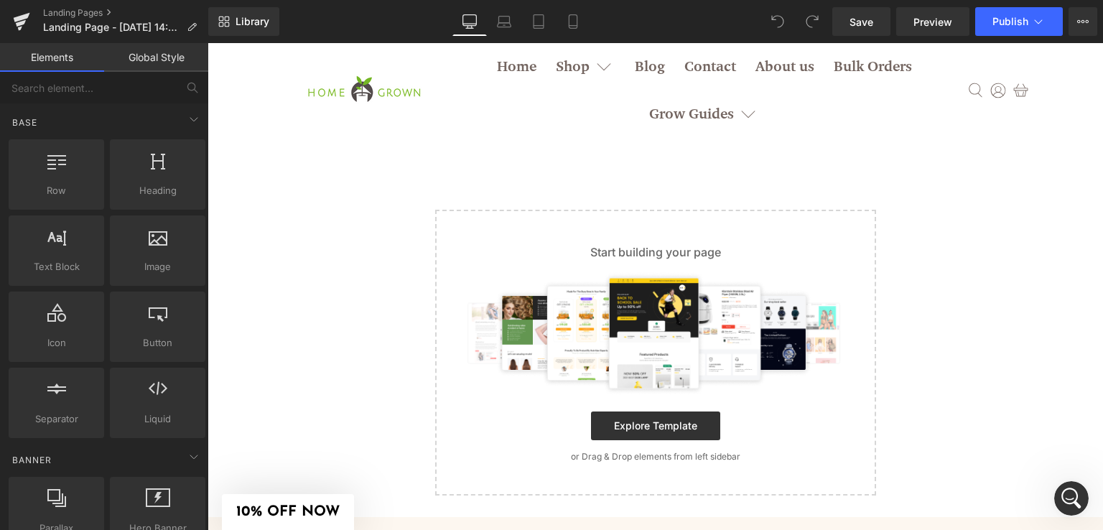
scroll to position [3245, 0]
